Goal: Transaction & Acquisition: Obtain resource

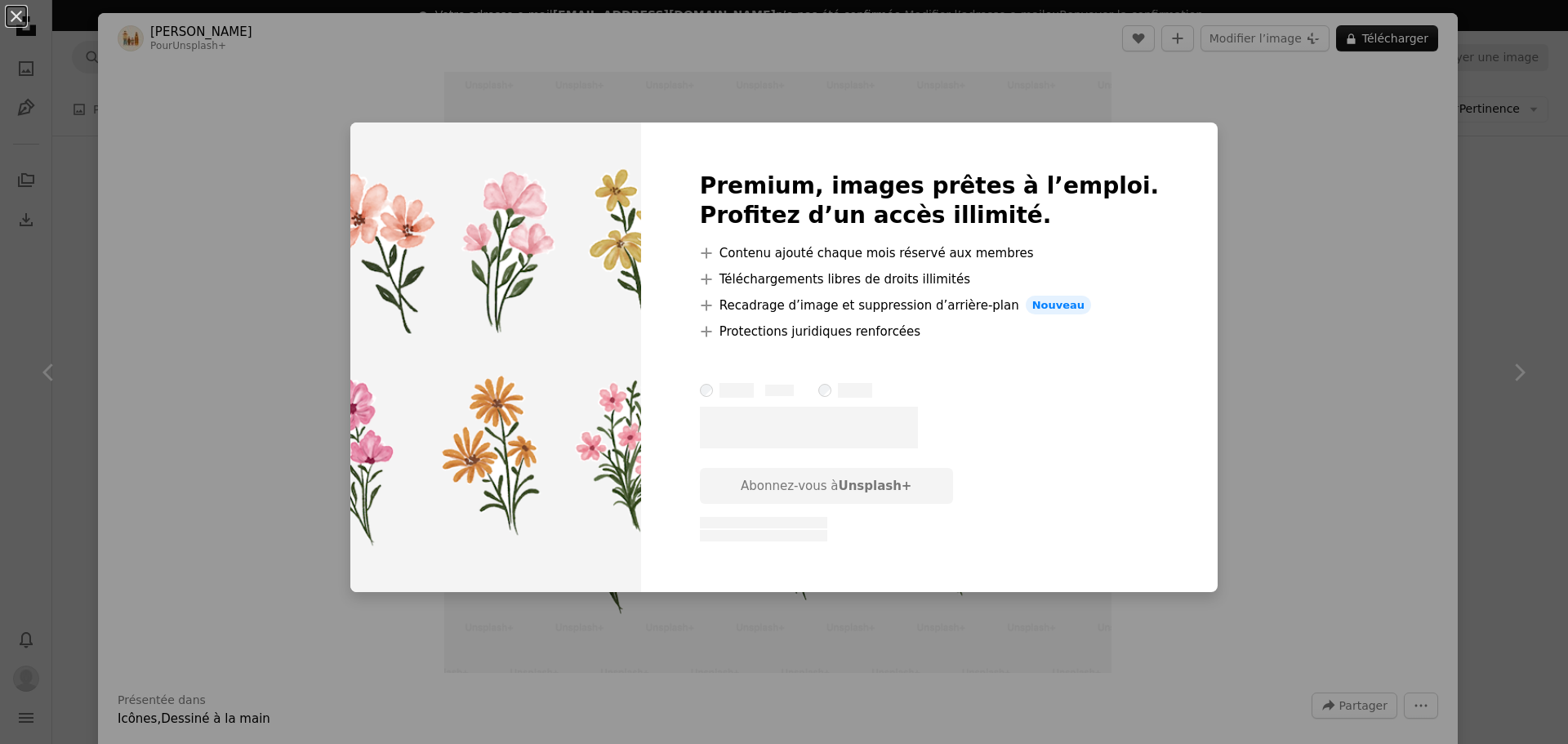
scroll to position [2985, 0]
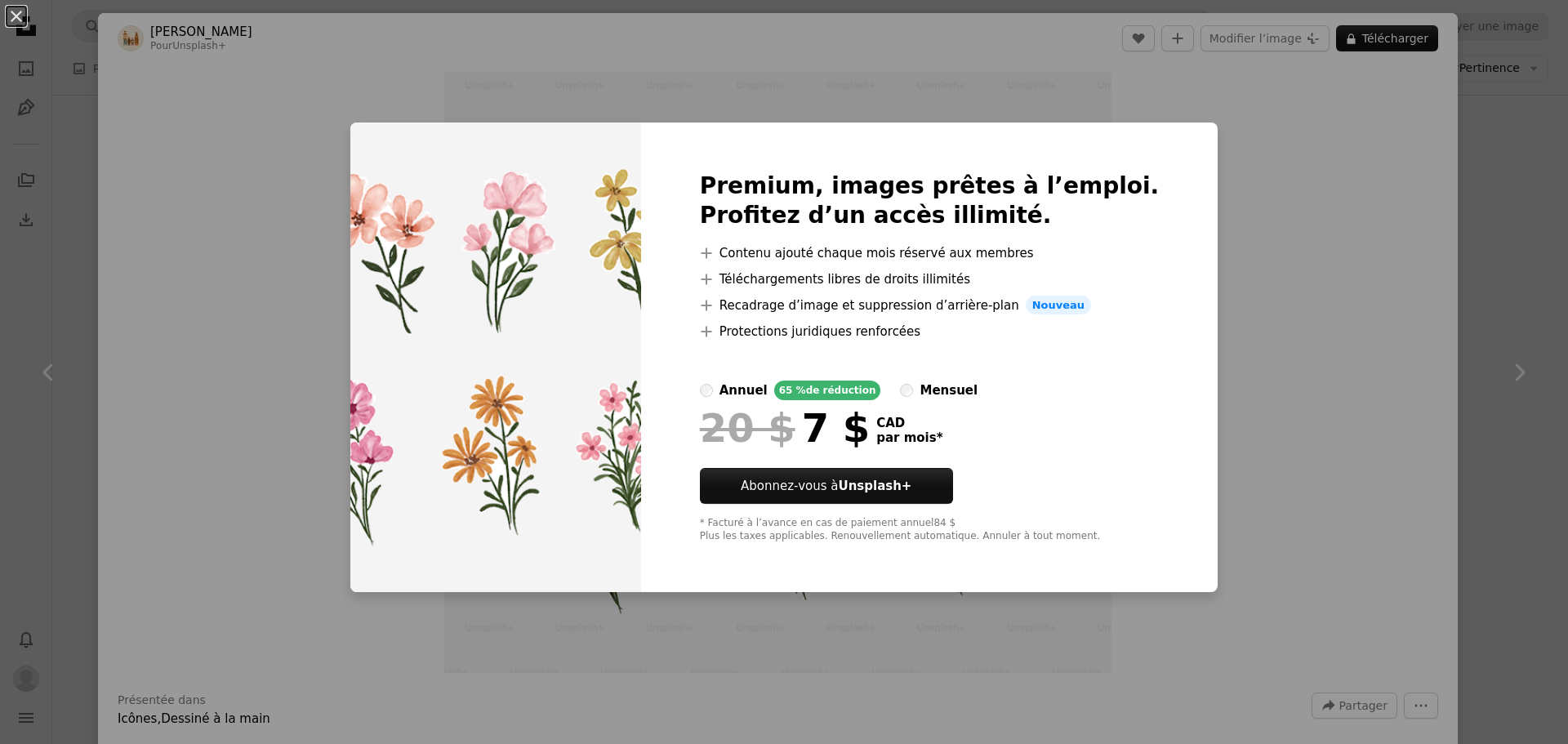
click at [1294, 231] on div "An X shape Premium, images prêtes à l’emploi. Profitez d’un accès illimité. A p…" at bounding box center [784, 372] width 1568 height 744
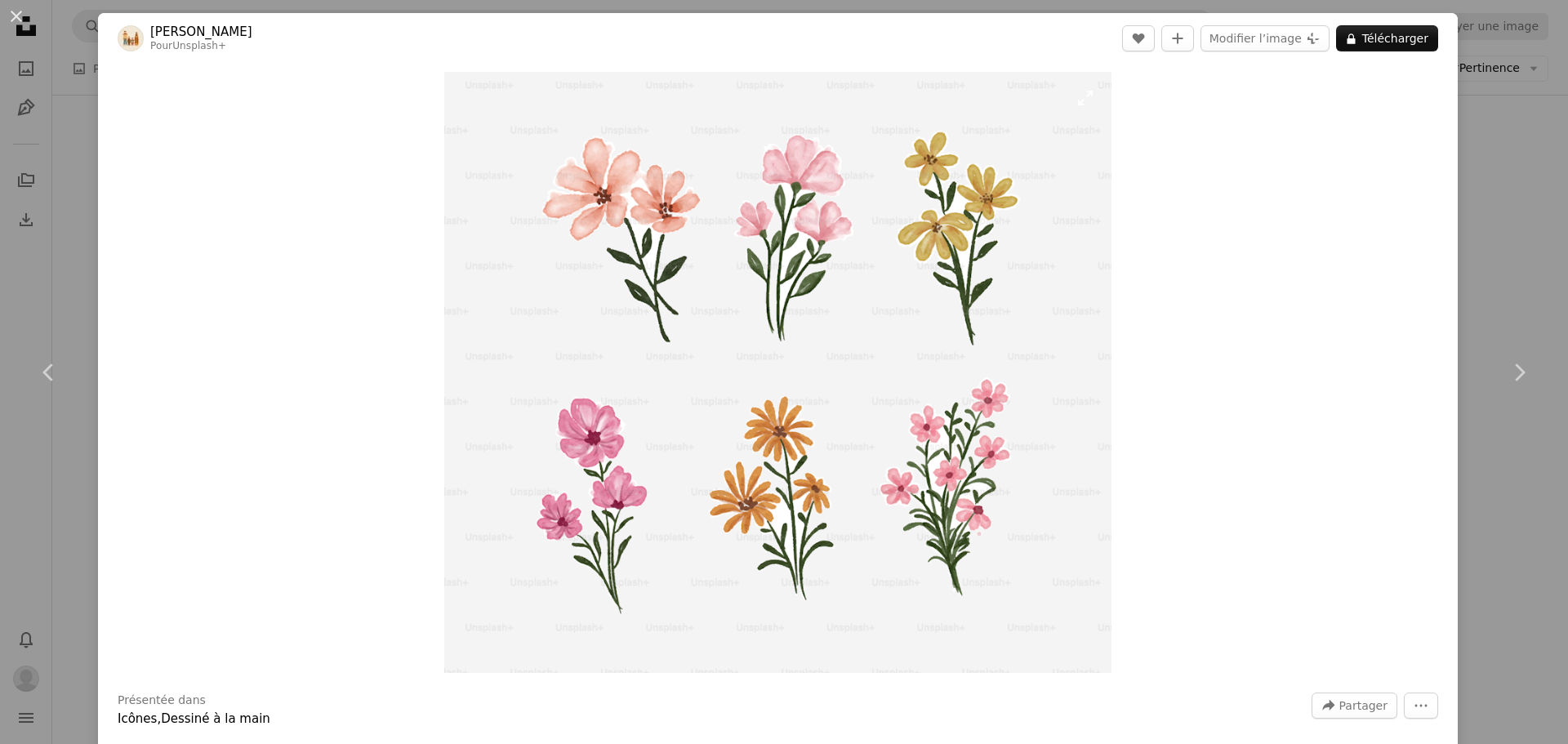
drag, startPoint x: 731, startPoint y: 235, endPoint x: 582, endPoint y: 247, distance: 149.5
click at [582, 247] on img "Zoom sur cette image" at bounding box center [778, 372] width 668 height 601
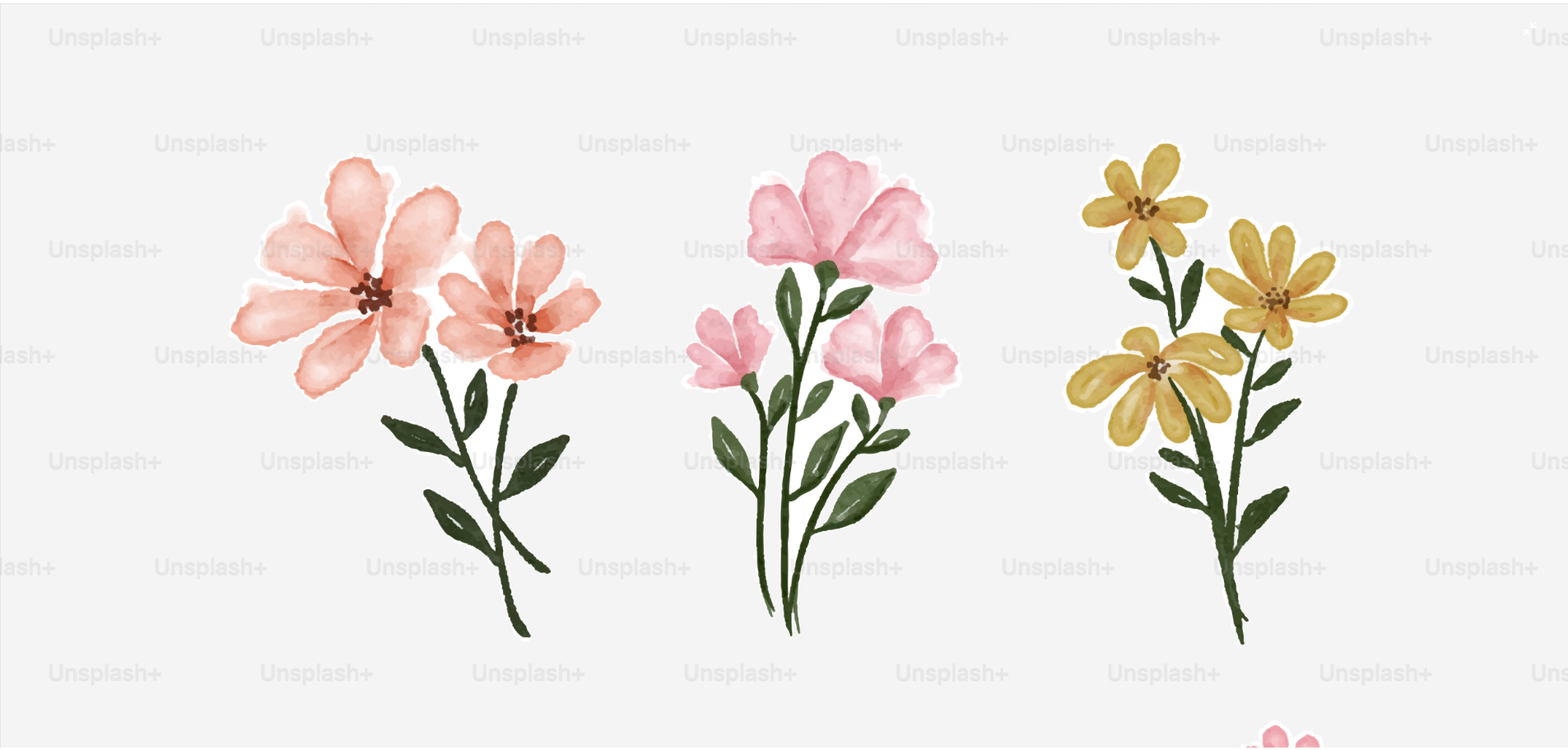
scroll to position [327, 0]
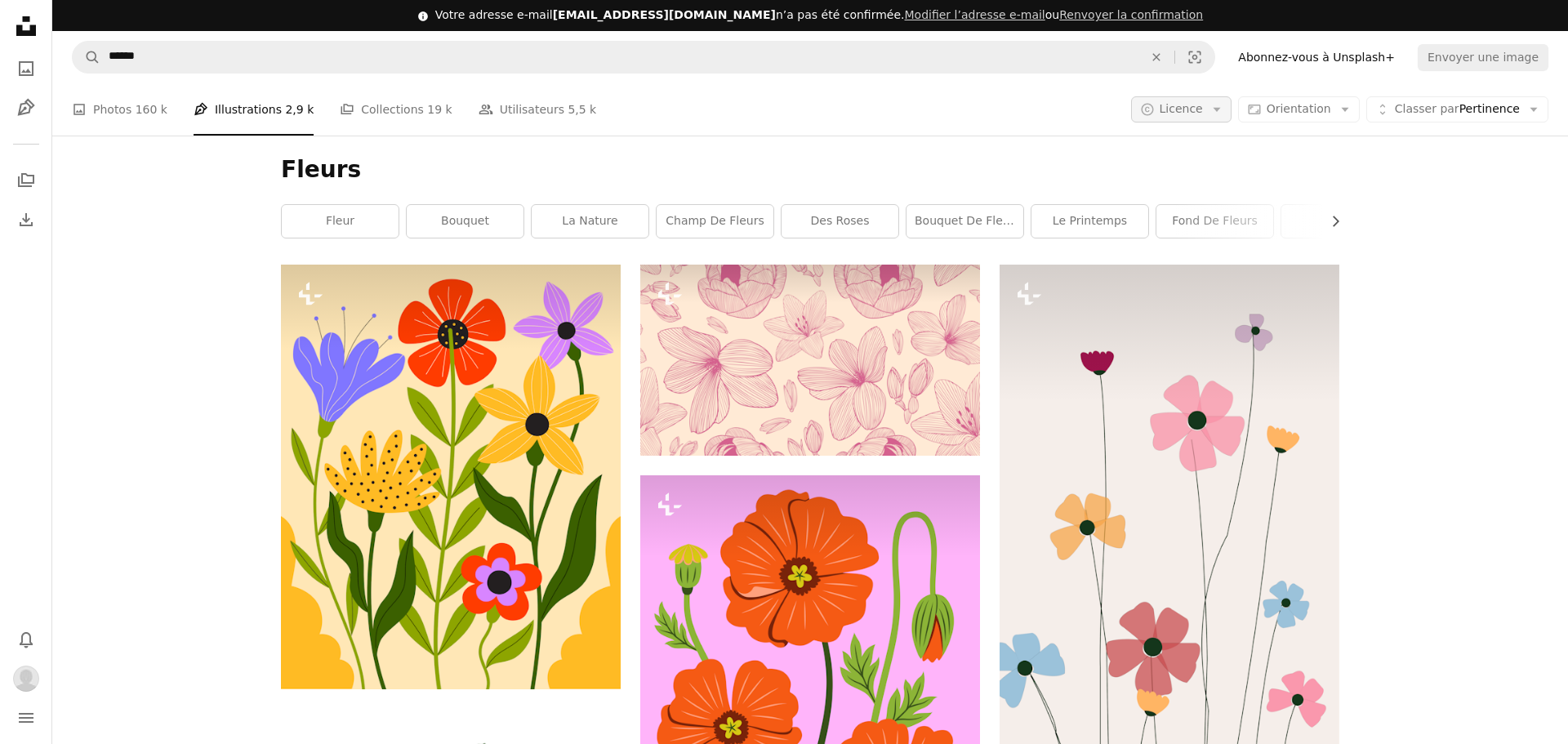
click at [1219, 108] on icon "button" at bounding box center [1216, 110] width 8 height 4
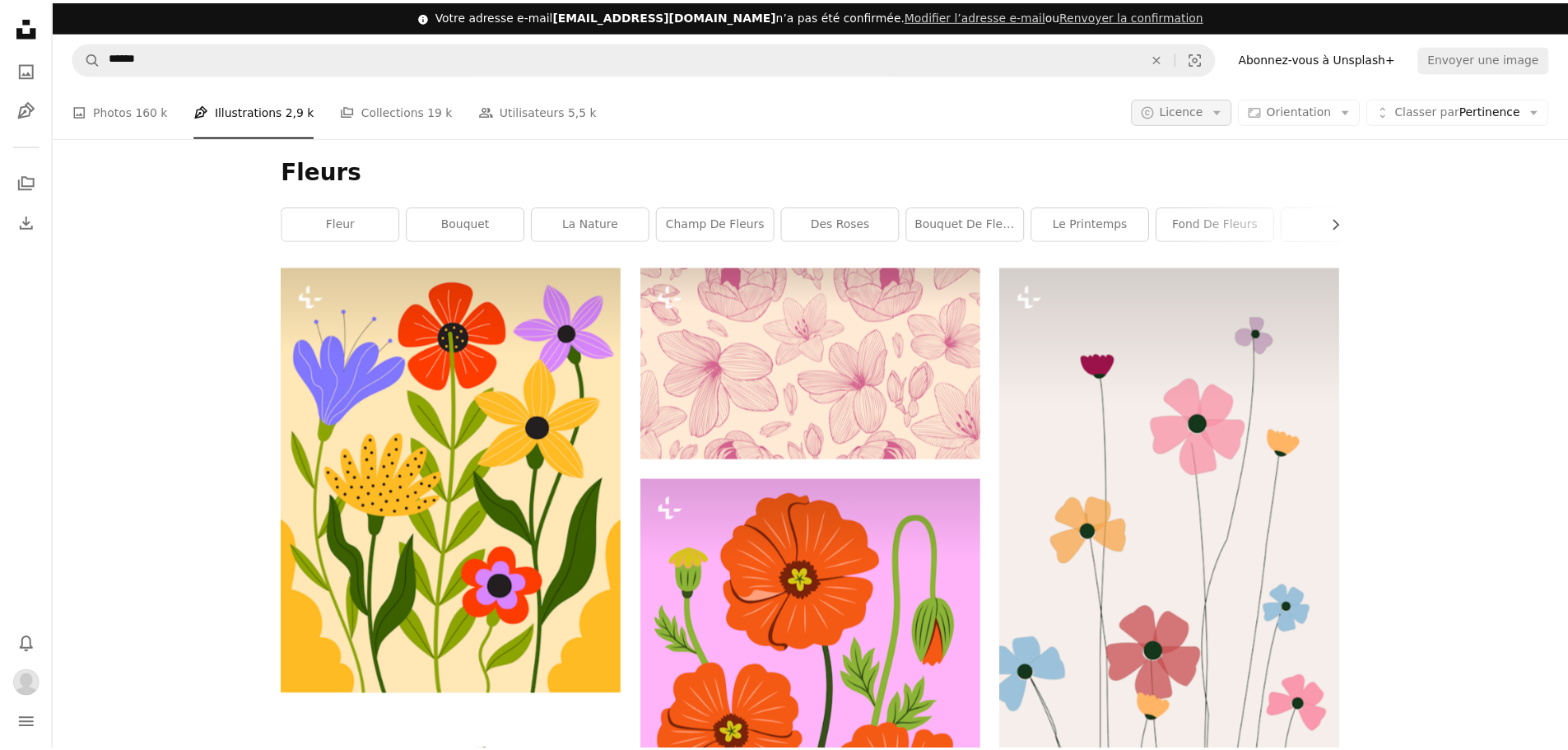
scroll to position [3010, 0]
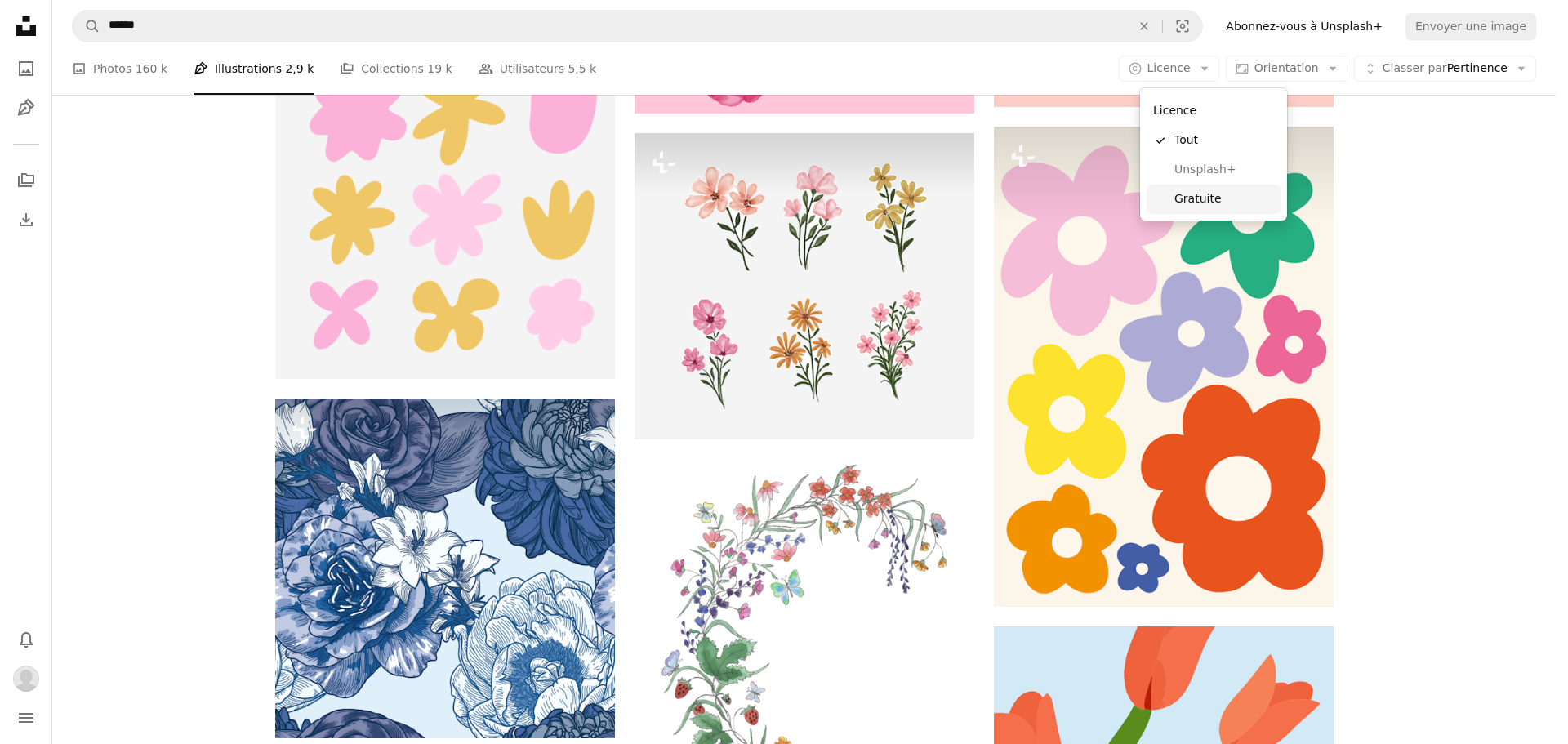
click at [1201, 192] on span "Gratuite" at bounding box center [1224, 199] width 99 height 16
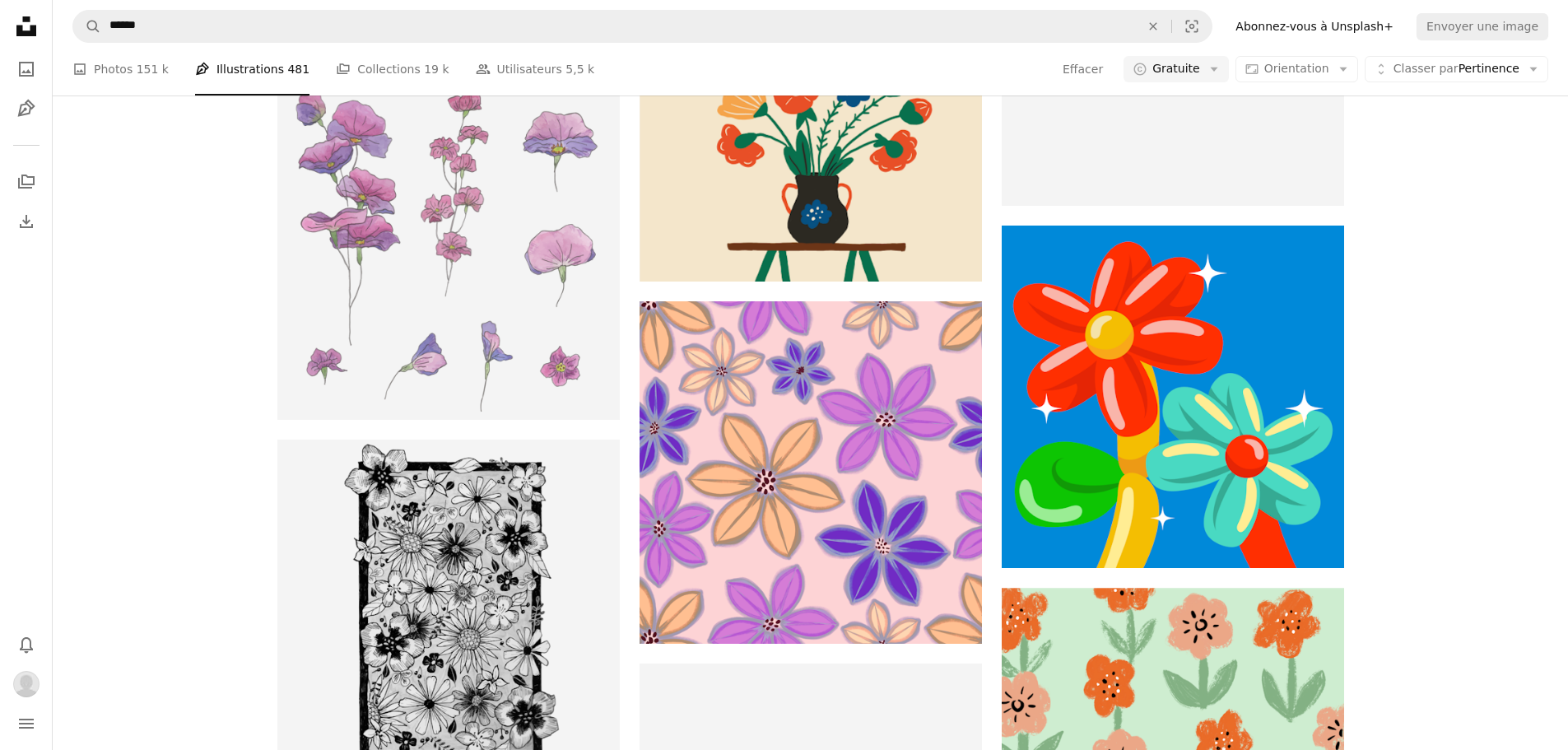
scroll to position [14077, 0]
